Goal: Find specific page/section

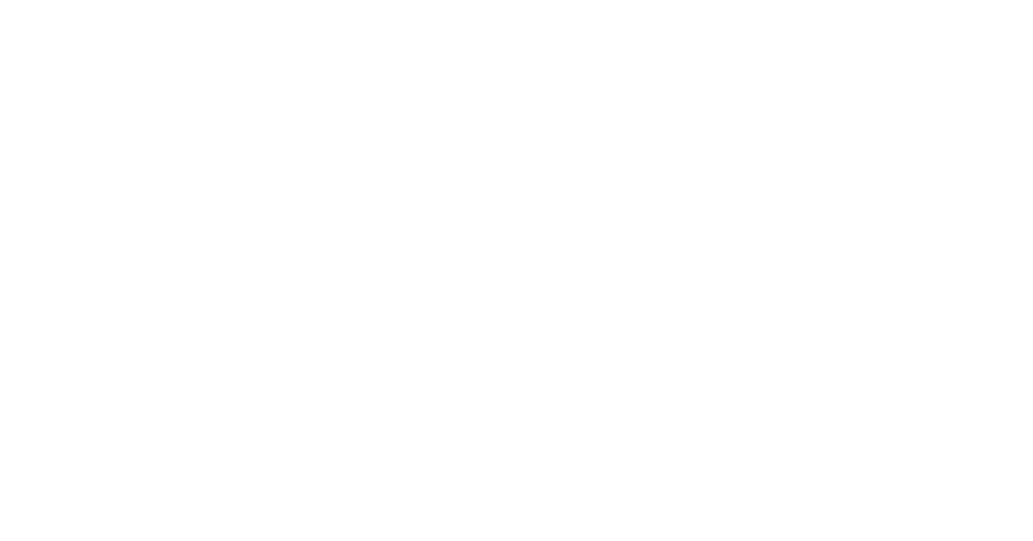
select select "Song"
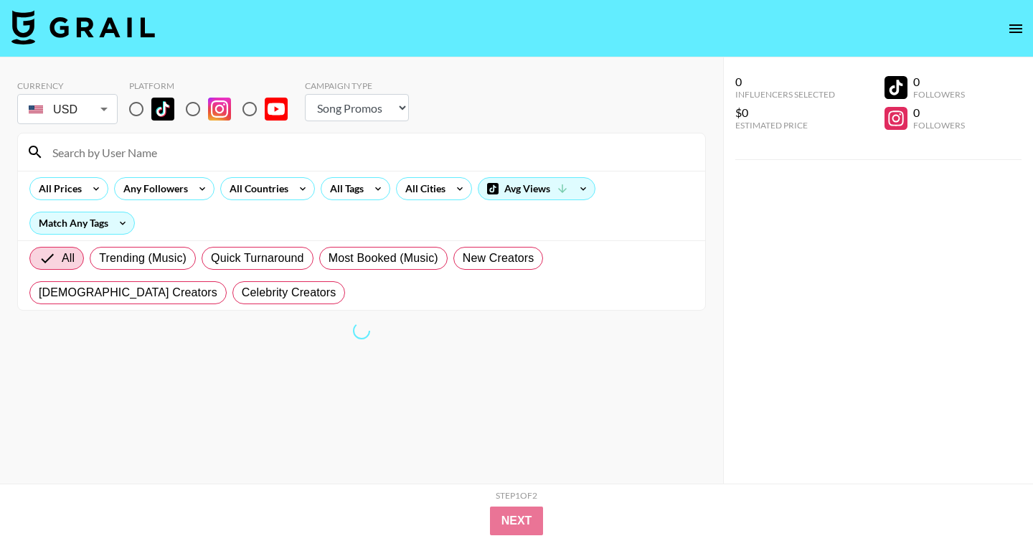
click at [193, 152] on input at bounding box center [370, 152] width 653 height 23
click at [138, 109] on input "radio" at bounding box center [136, 109] width 30 height 30
radio input "true"
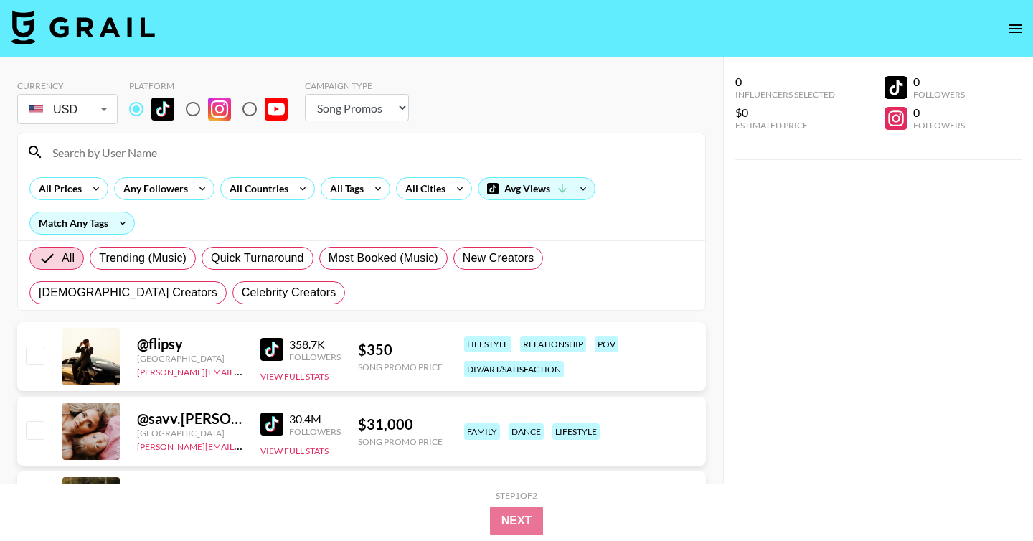
click at [141, 151] on input at bounding box center [370, 152] width 653 height 23
paste input "sabadabadoodle"
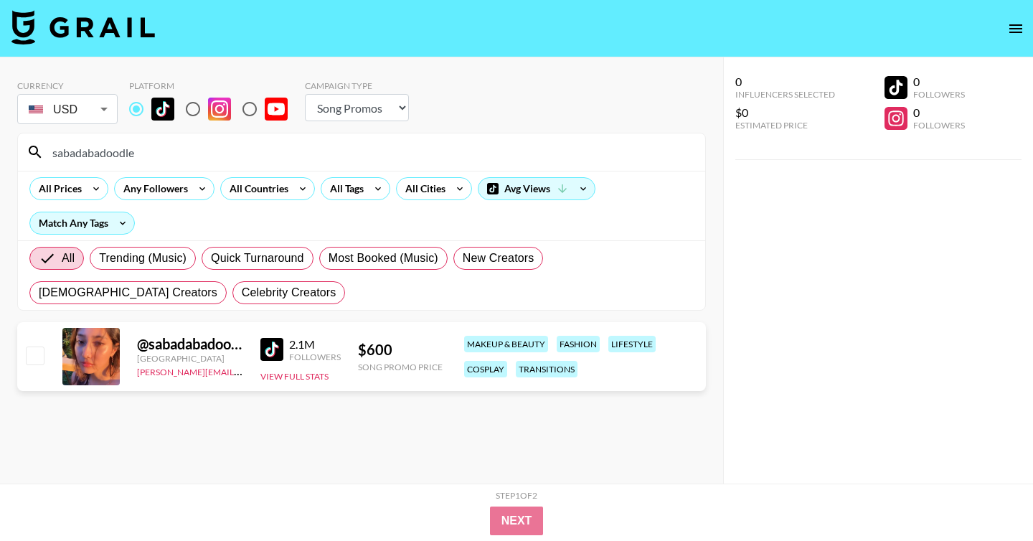
type input "sabadabadoodle"
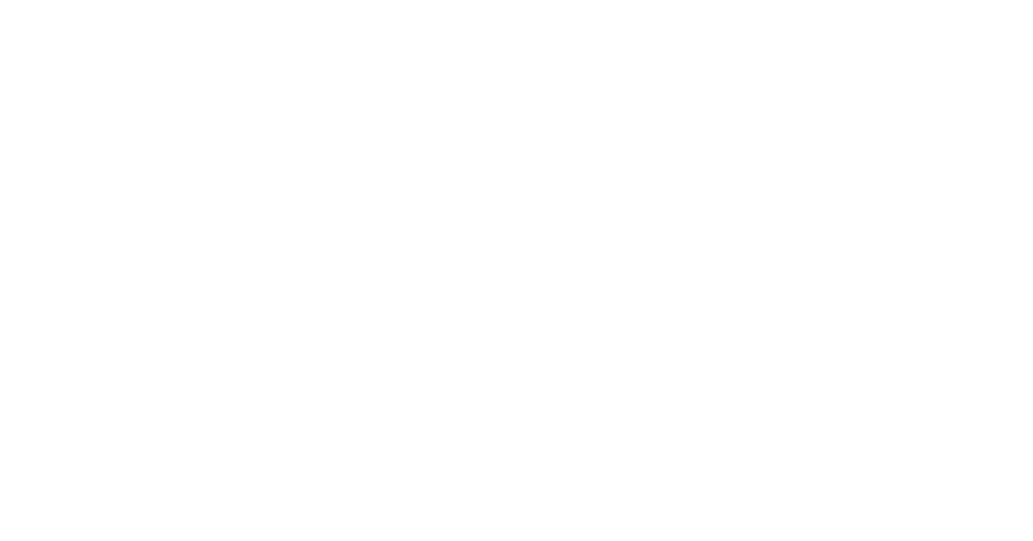
select select "Song"
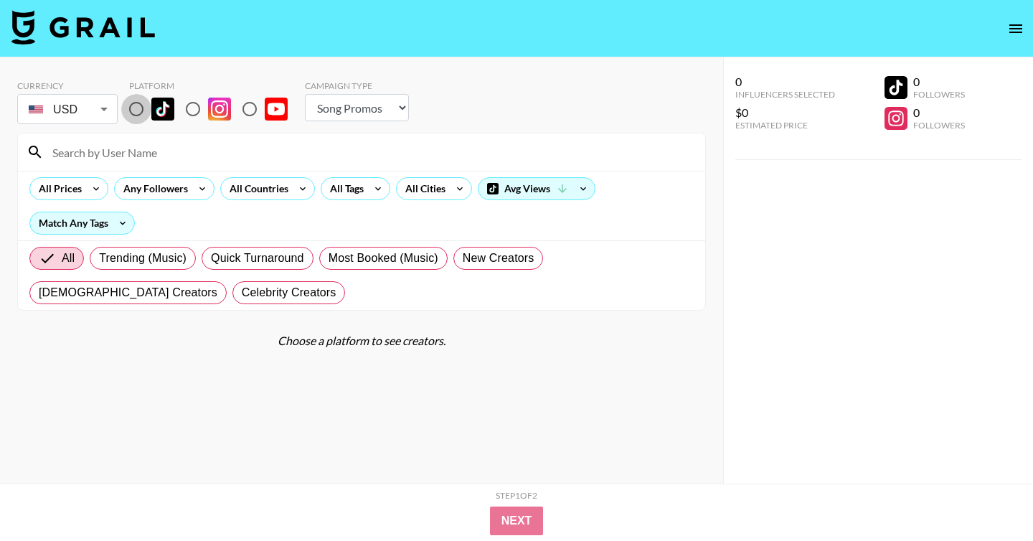
click at [138, 104] on input "radio" at bounding box center [136, 109] width 30 height 30
radio input "true"
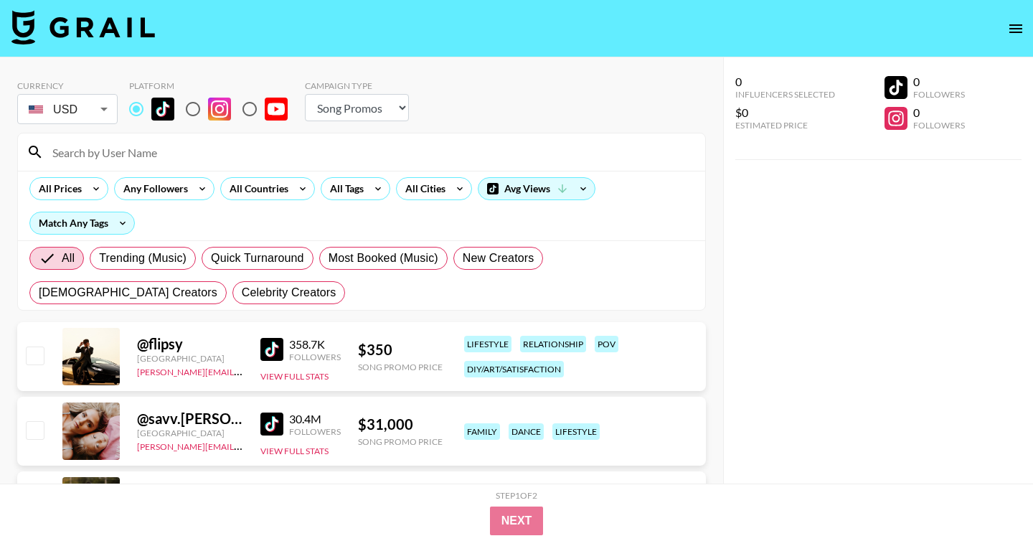
click at [169, 144] on input at bounding box center [370, 152] width 653 height 23
paste input "gemma_doylex"
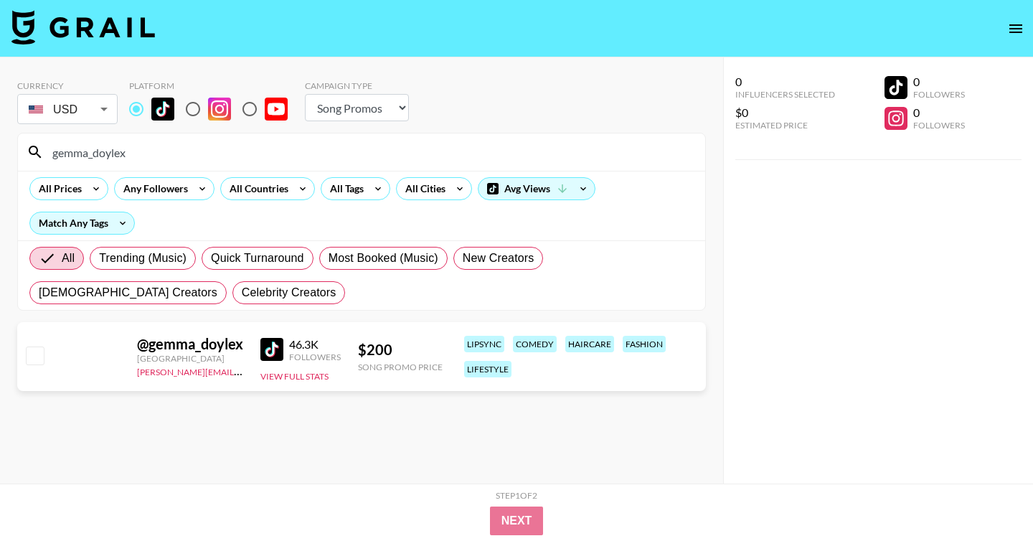
type input "gemma_doylex"
